Goal: Information Seeking & Learning: Compare options

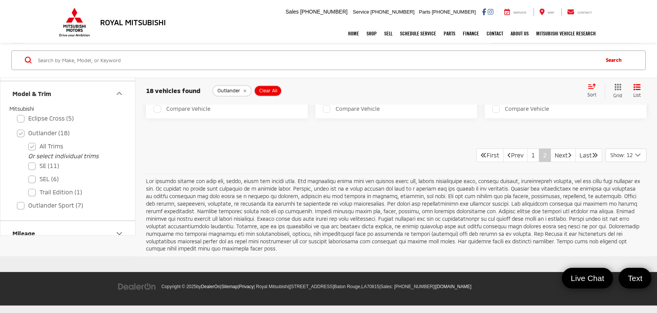
scroll to position [865, 0]
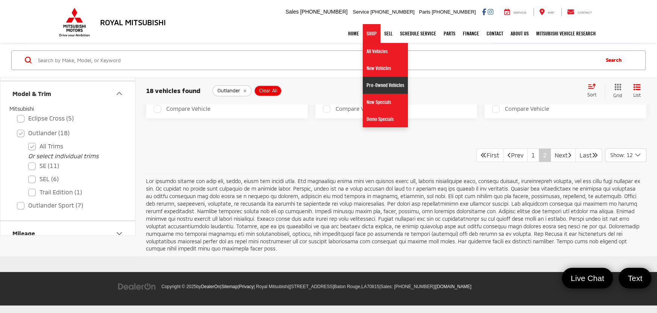
click at [377, 84] on link "Pre-Owned Vehicles" at bounding box center [385, 85] width 45 height 17
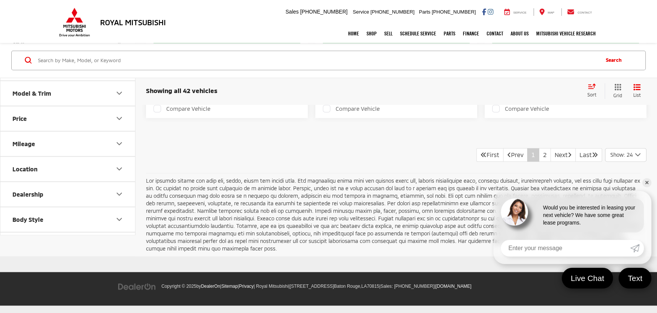
scroll to position [3105, 0]
click at [539, 161] on link "2" at bounding box center [545, 155] width 12 height 14
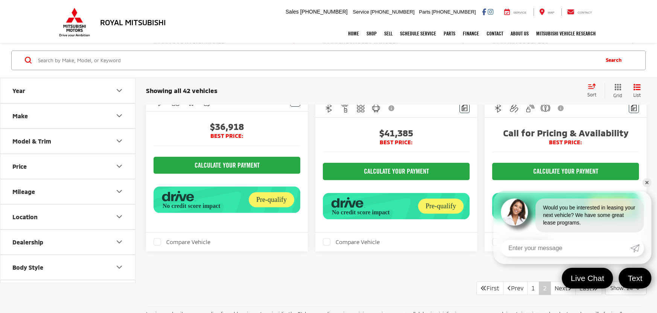
scroll to position [2088, 0]
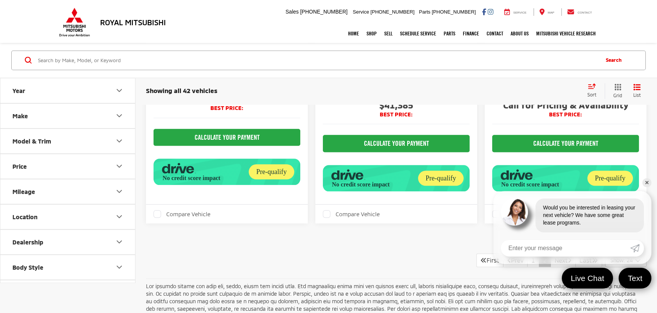
click at [302, 58] on input "Search by Make, Model, or Keyword" at bounding box center [317, 60] width 561 height 18
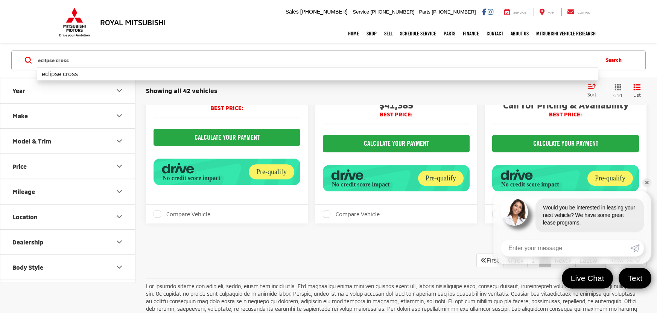
type input "eclipse cross"
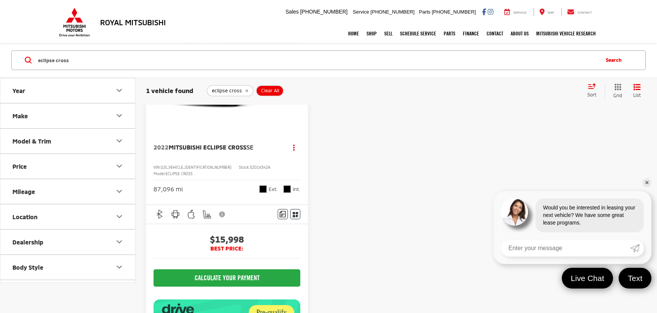
scroll to position [129, 0]
click at [215, 144] on span "Mitsubishi Eclipse Cross" at bounding box center [208, 146] width 78 height 7
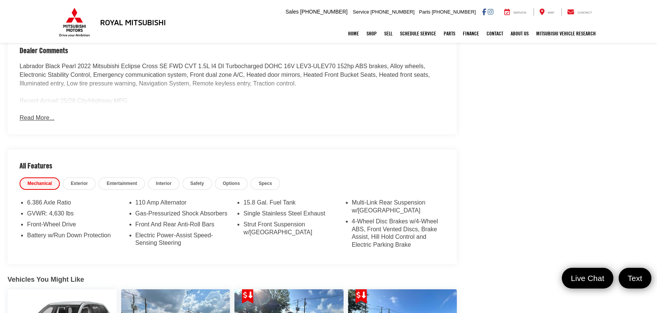
click at [40, 114] on button "Read More..." at bounding box center [37, 118] width 35 height 9
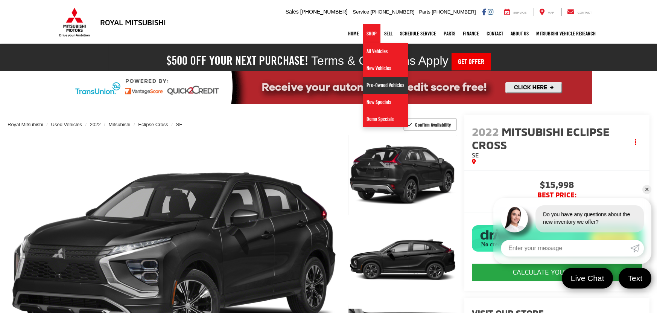
click at [388, 87] on link "Pre-Owned Vehicles" at bounding box center [385, 85] width 45 height 17
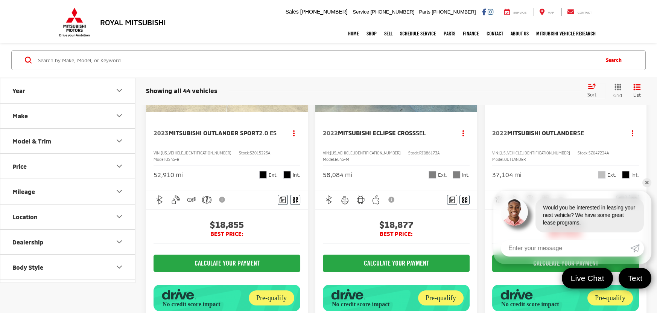
scroll to position [539, 0]
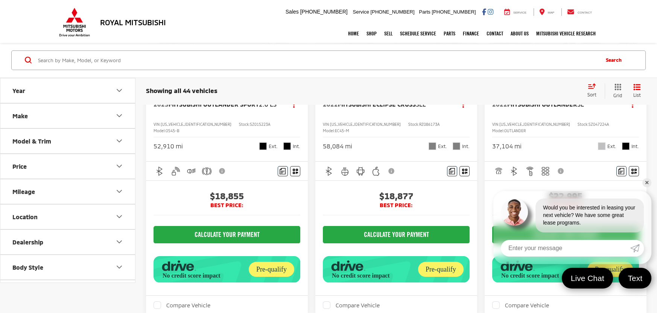
click at [647, 182] on link "✕" at bounding box center [647, 182] width 9 height 9
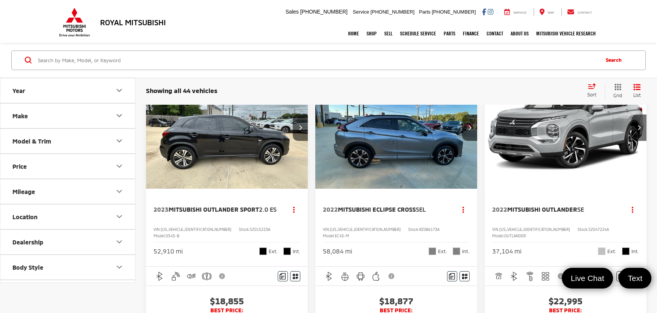
scroll to position [404, 0]
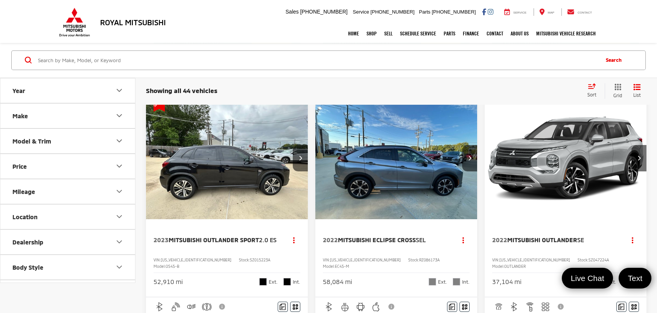
click at [551, 181] on img "2022 Mitsubishi Outlander SE 0" at bounding box center [565, 158] width 163 height 122
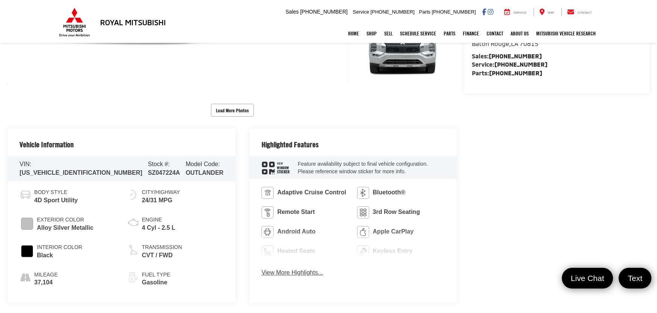
scroll to position [307, 0]
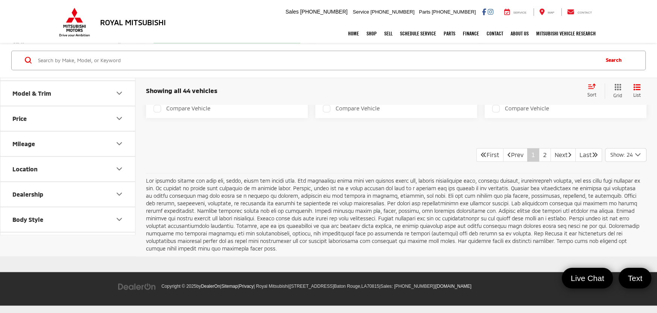
scroll to position [3072, 0]
click at [559, 161] on link "Next" at bounding box center [563, 155] width 25 height 14
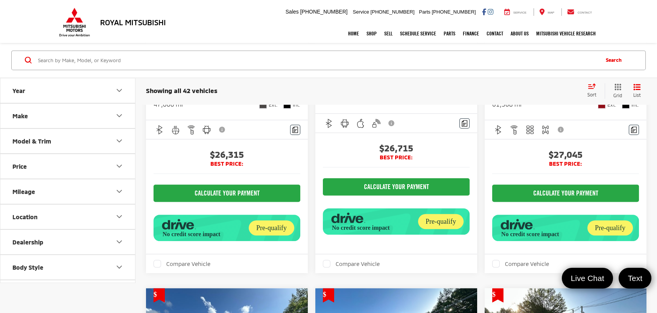
scroll to position [874, 0]
